Goal: Transaction & Acquisition: Purchase product/service

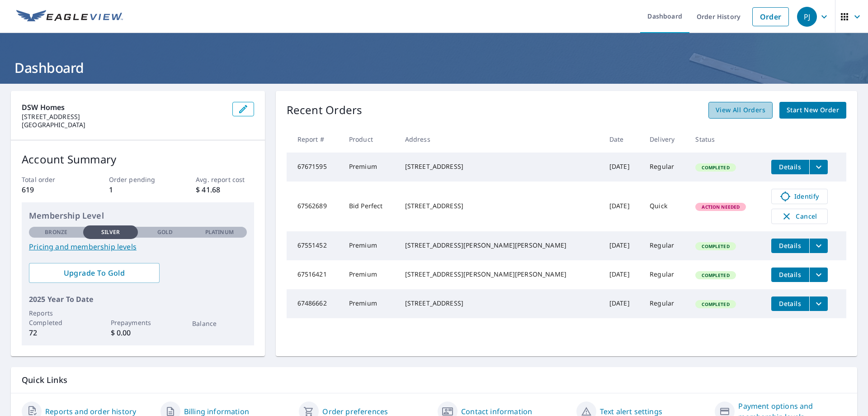
click at [725, 111] on span "View All Orders" at bounding box center [741, 109] width 50 height 11
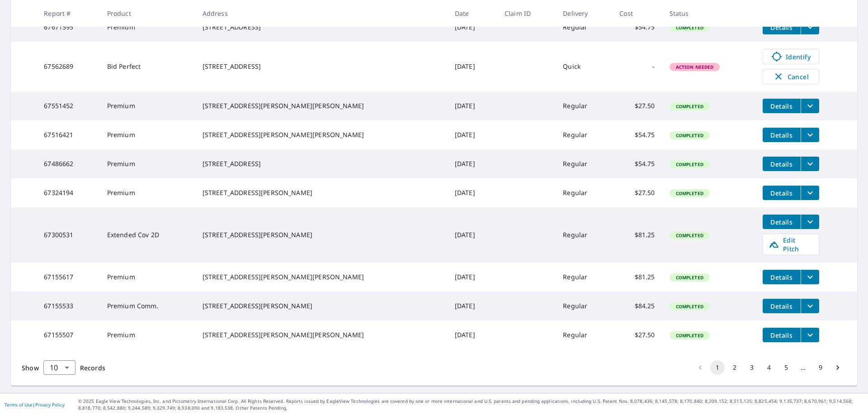
scroll to position [210, 0]
click at [728, 365] on button "2" at bounding box center [735, 367] width 14 height 14
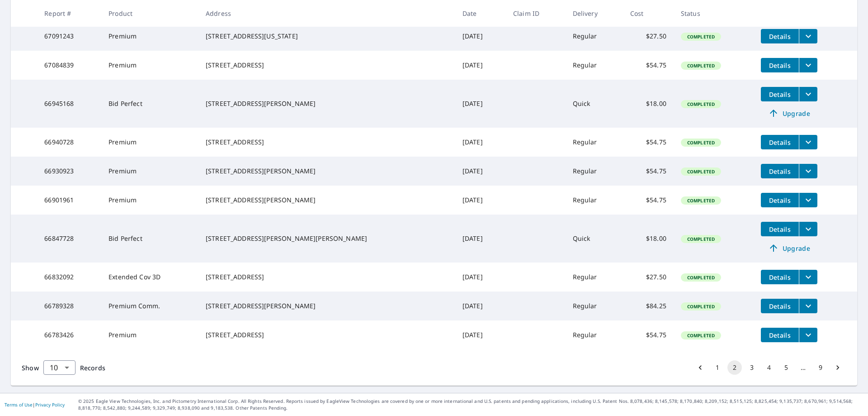
scroll to position [208, 0]
click at [711, 368] on button "1" at bounding box center [718, 367] width 14 height 14
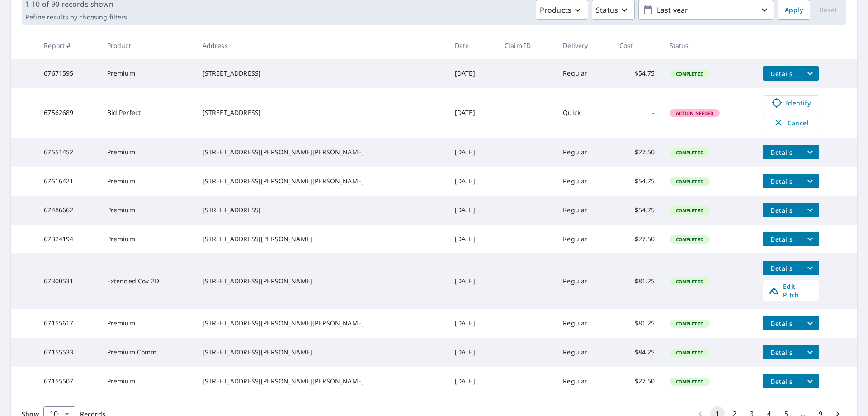
scroll to position [210, 0]
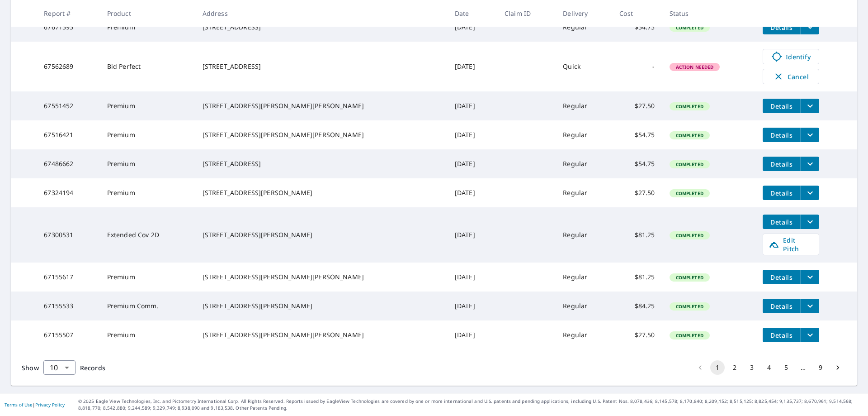
click at [711, 370] on button "1" at bounding box center [718, 367] width 14 height 14
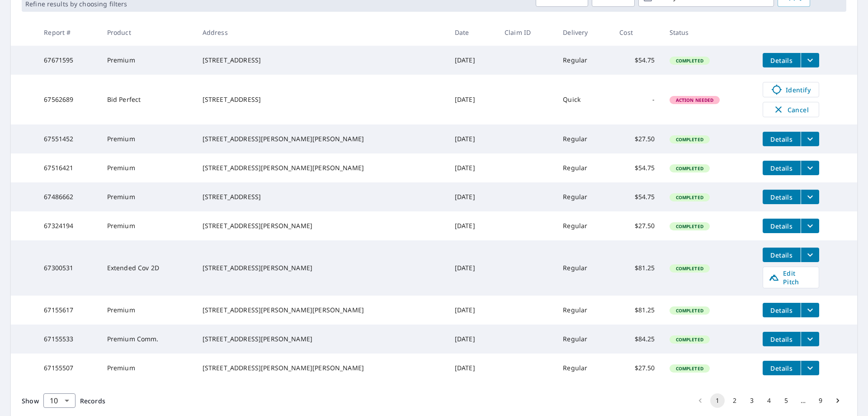
scroll to position [158, 0]
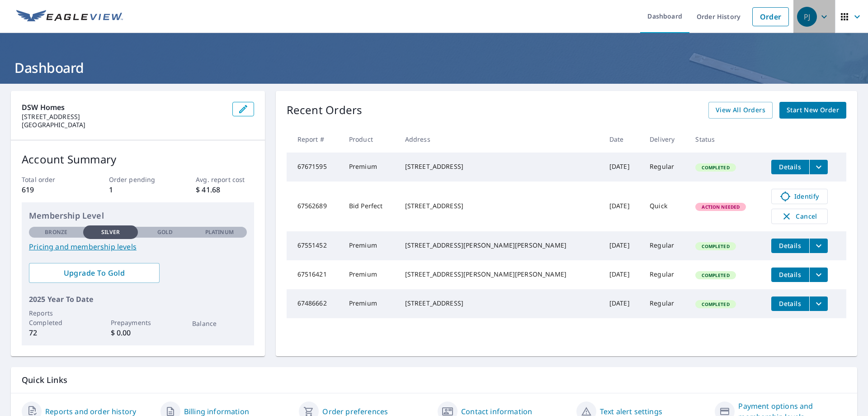
click at [809, 17] on div "PJ" at bounding box center [807, 17] width 20 height 20
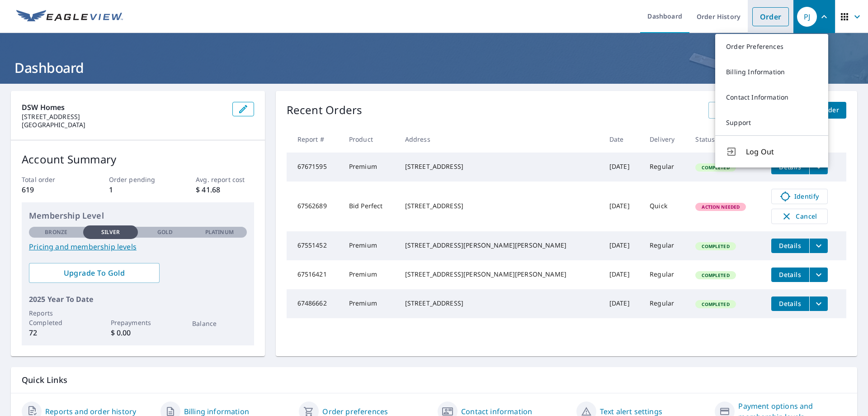
click at [772, 19] on link "Order" at bounding box center [771, 16] width 37 height 19
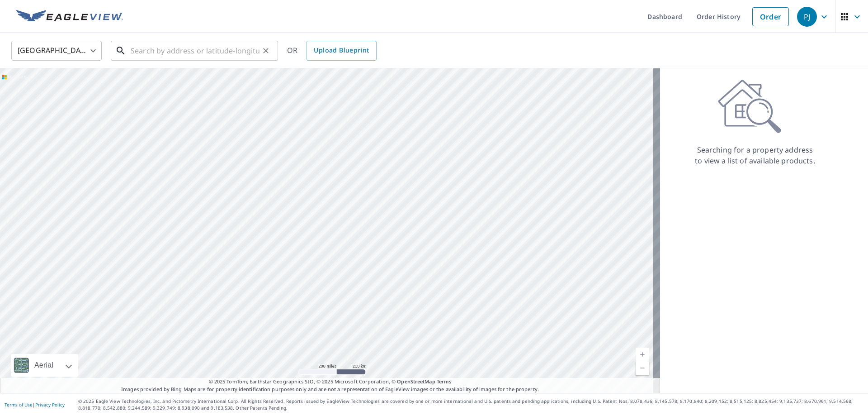
click at [181, 43] on input "text" at bounding box center [195, 50] width 129 height 25
paste input "[STREET_ADDRESS][PERSON_NAME][US_STATE]"
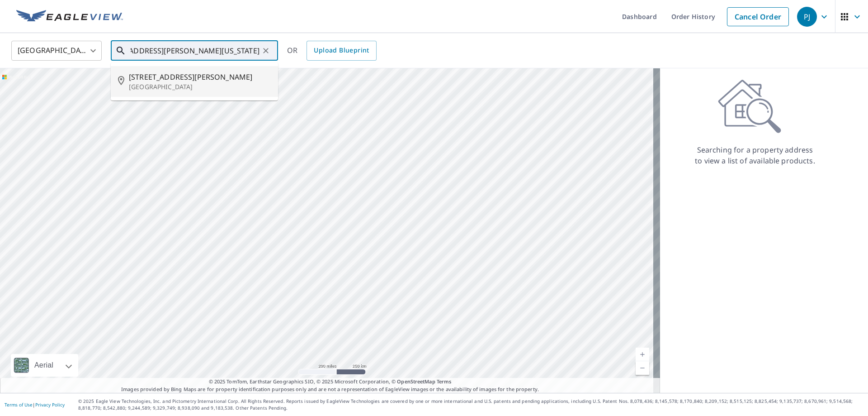
click at [200, 90] on p "[GEOGRAPHIC_DATA]" at bounding box center [200, 86] width 142 height 9
type input "[STREET_ADDRESS][PERSON_NAME]"
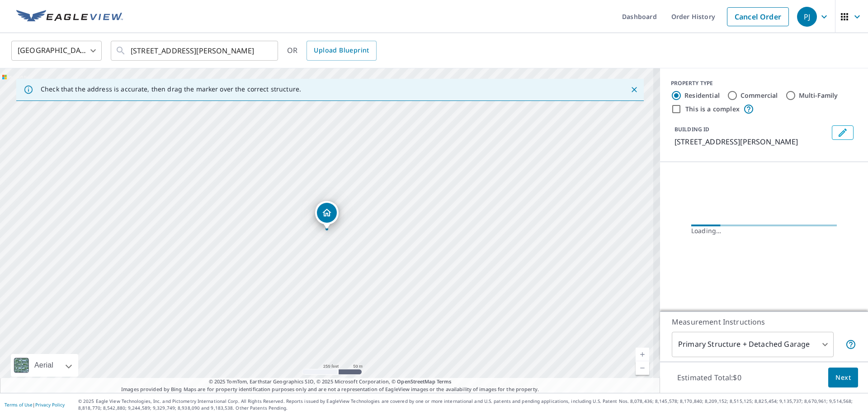
scroll to position [0, 0]
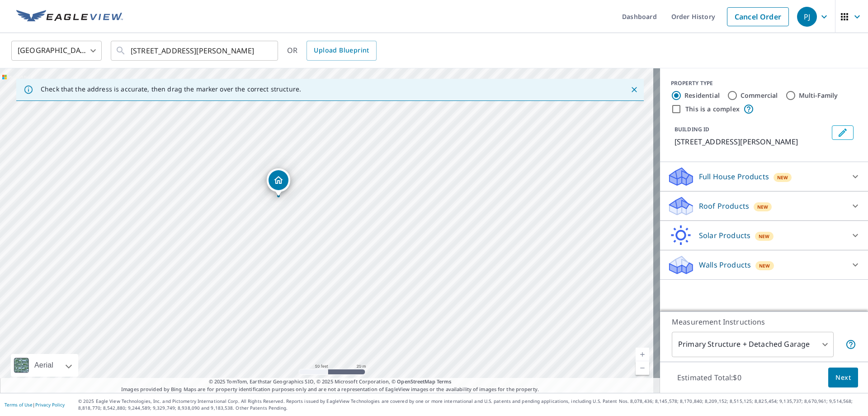
click at [783, 201] on div "Roof Products New" at bounding box center [756, 205] width 177 height 21
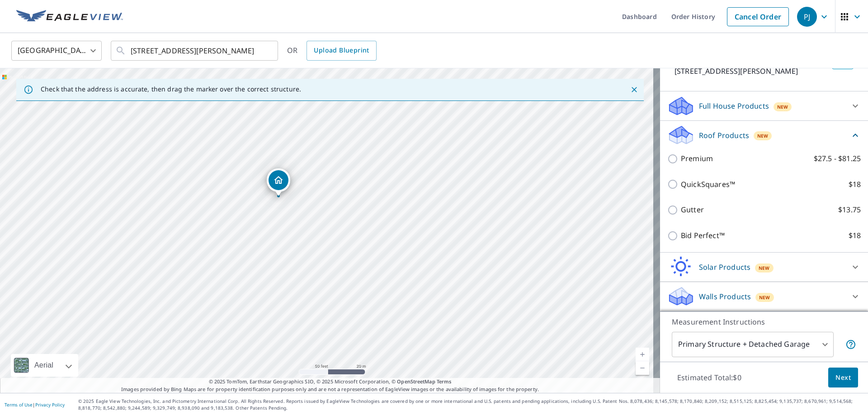
scroll to position [81, 0]
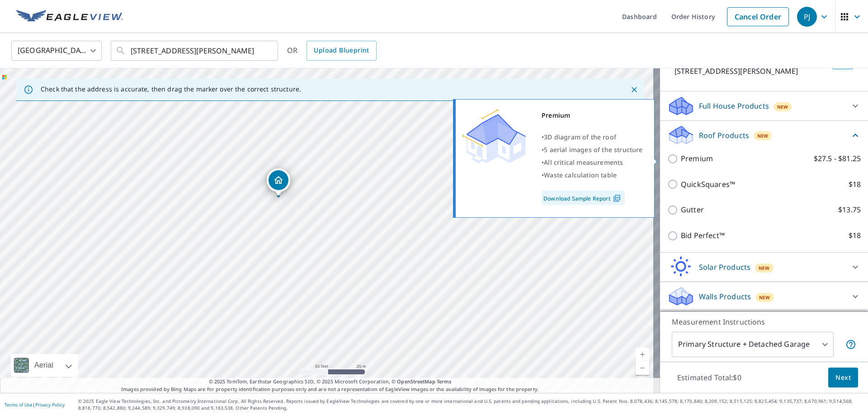
click at [586, 195] on link "Download Sample Report" at bounding box center [583, 197] width 83 height 14
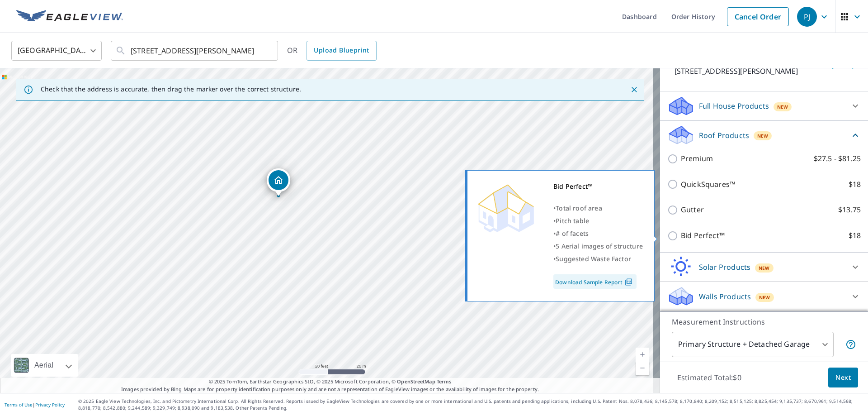
click at [619, 281] on link "Download Sample Report" at bounding box center [595, 281] width 83 height 14
